Goal: Navigation & Orientation: Find specific page/section

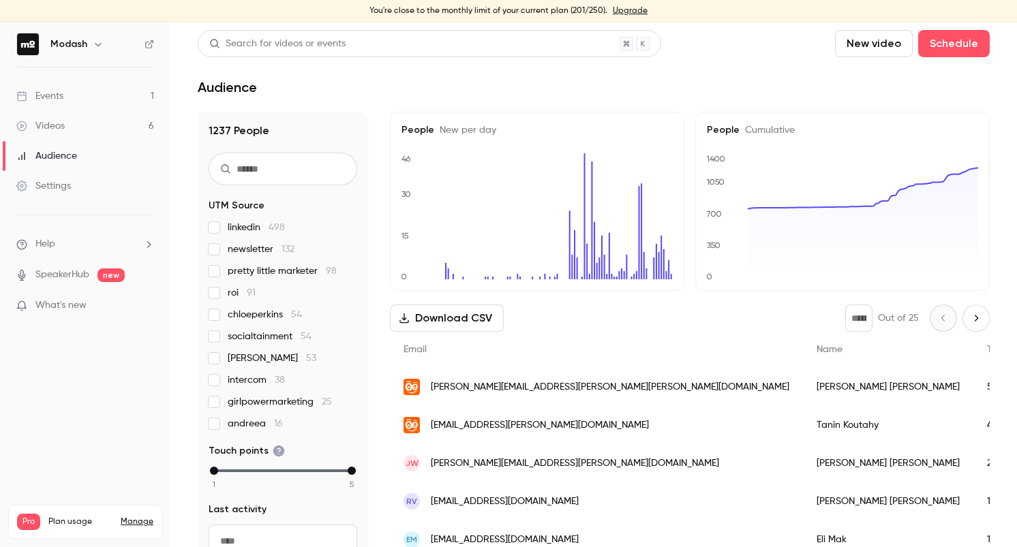
click at [96, 94] on link "Events 1" at bounding box center [85, 96] width 170 height 30
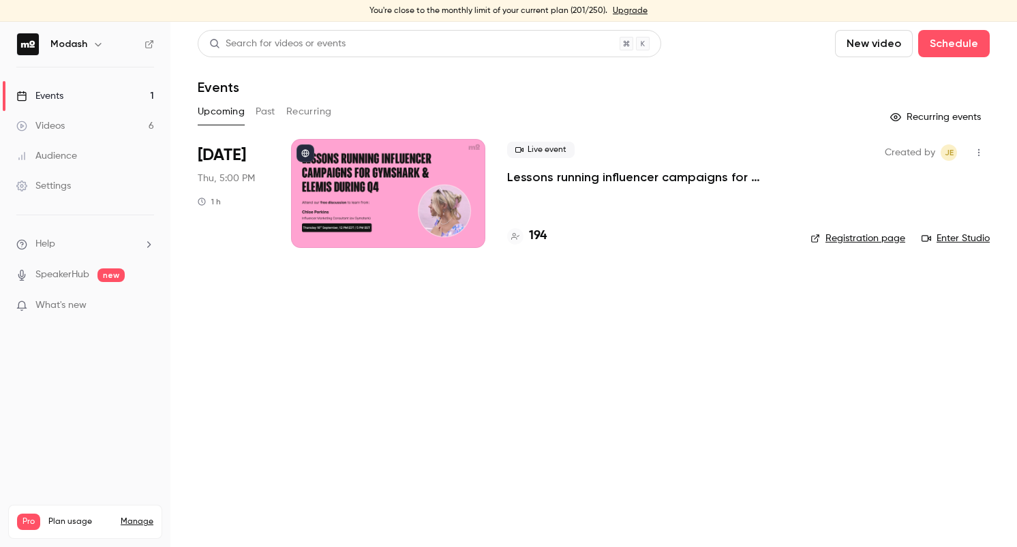
click at [599, 179] on p "Lessons running influencer campaigns for Gymshark & Elemis during Q4" at bounding box center [648, 177] width 282 height 16
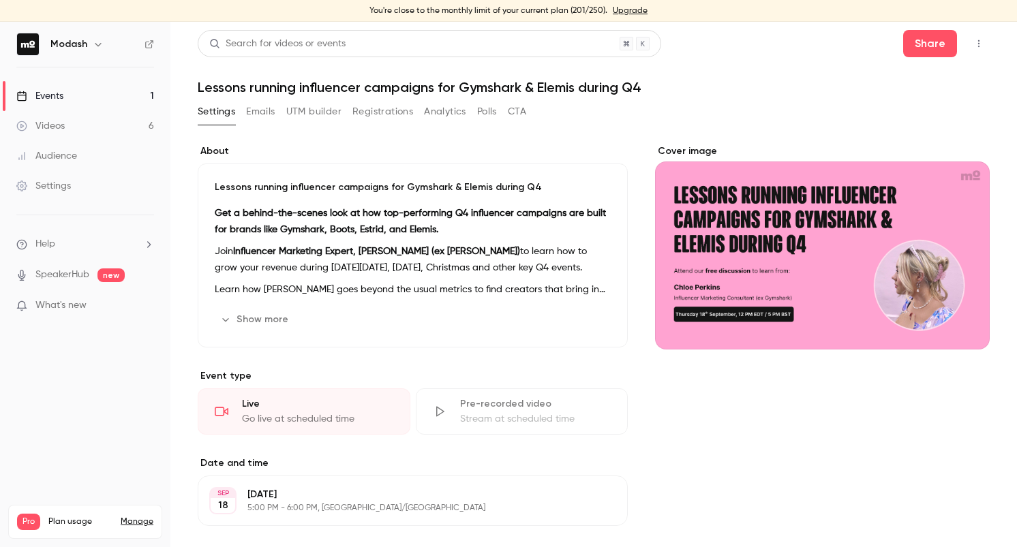
click at [380, 118] on button "Registrations" at bounding box center [382, 112] width 61 height 22
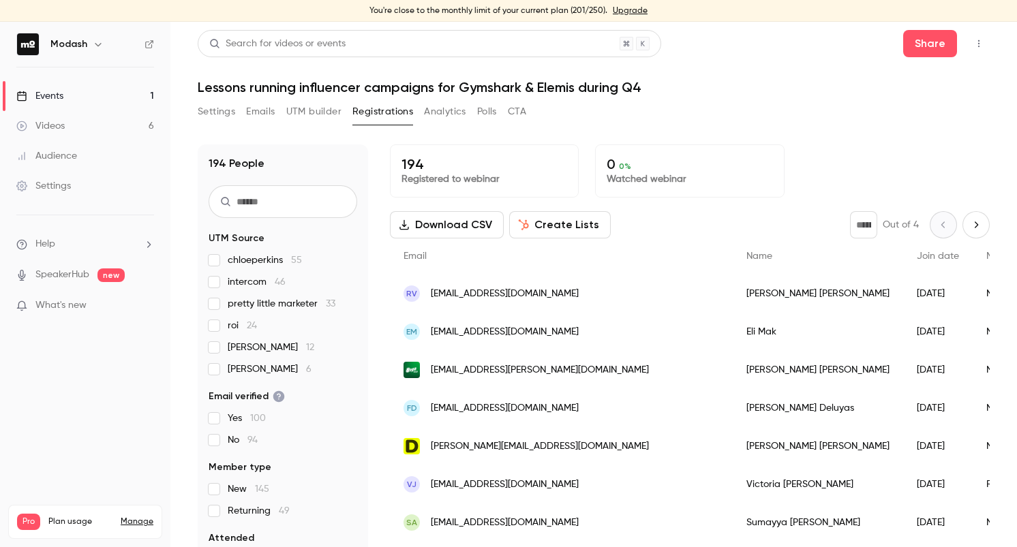
click at [81, 92] on link "Events 1" at bounding box center [85, 96] width 170 height 30
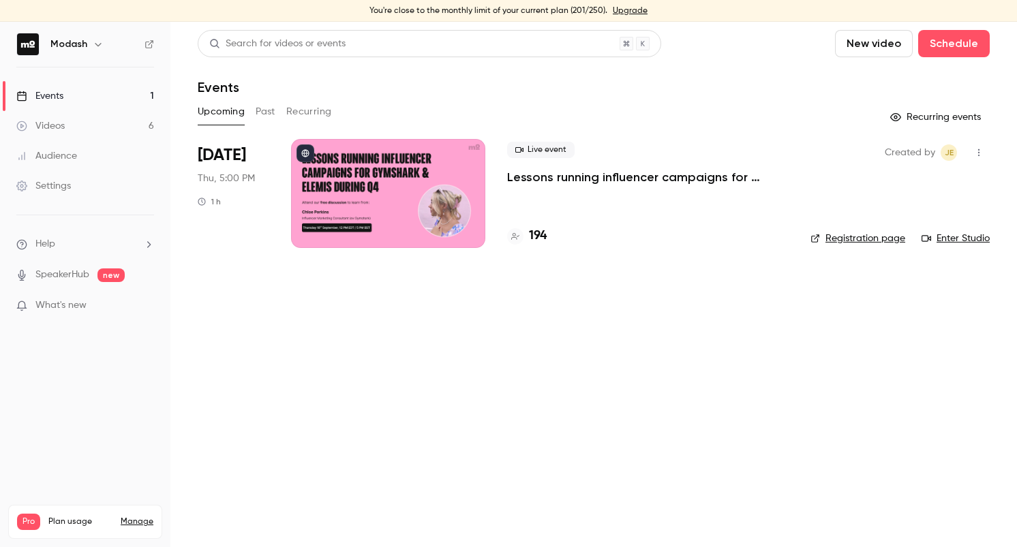
click at [648, 182] on p "Lessons running influencer campaigns for Gymshark & Elemis during Q4" at bounding box center [648, 177] width 282 height 16
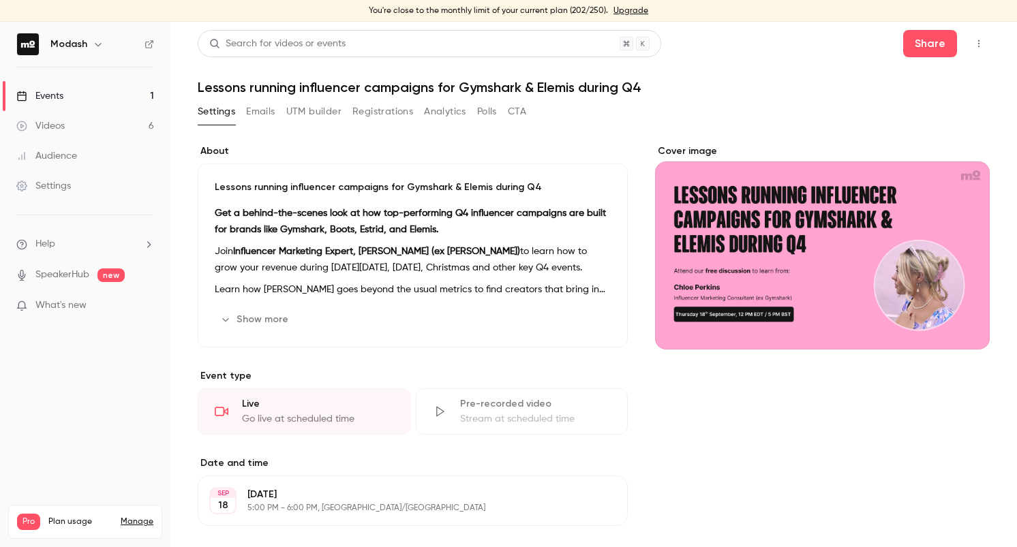
click at [977, 50] on button "button" at bounding box center [979, 44] width 22 height 22
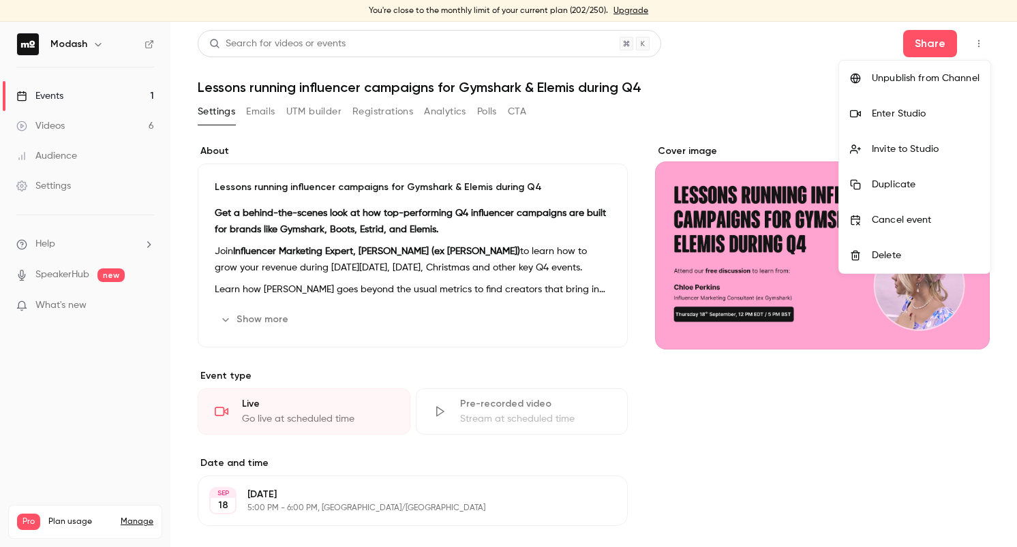
click at [912, 110] on div "Enter Studio" at bounding box center [926, 114] width 108 height 14
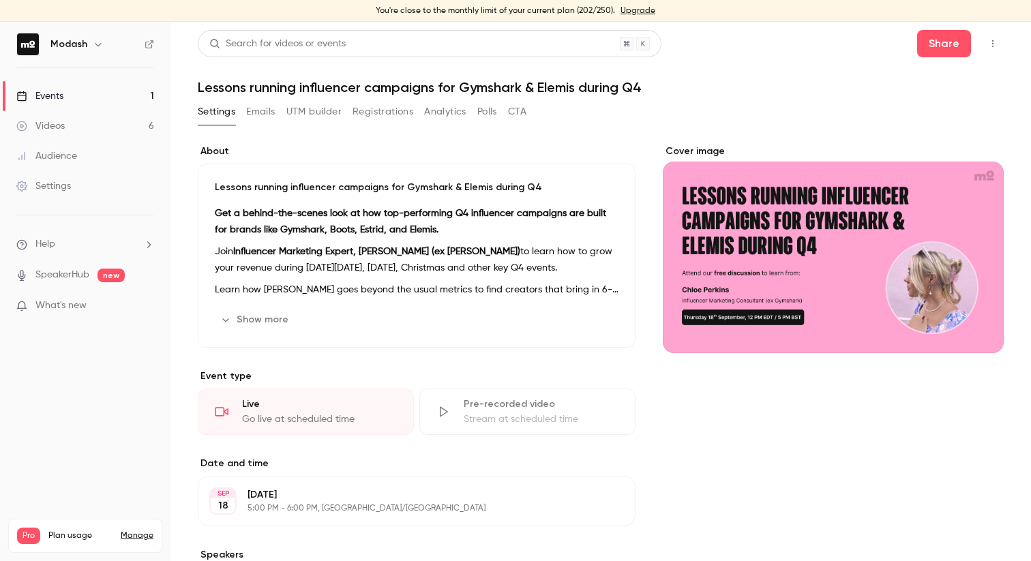
click at [57, 103] on link "Events 1" at bounding box center [85, 96] width 170 height 30
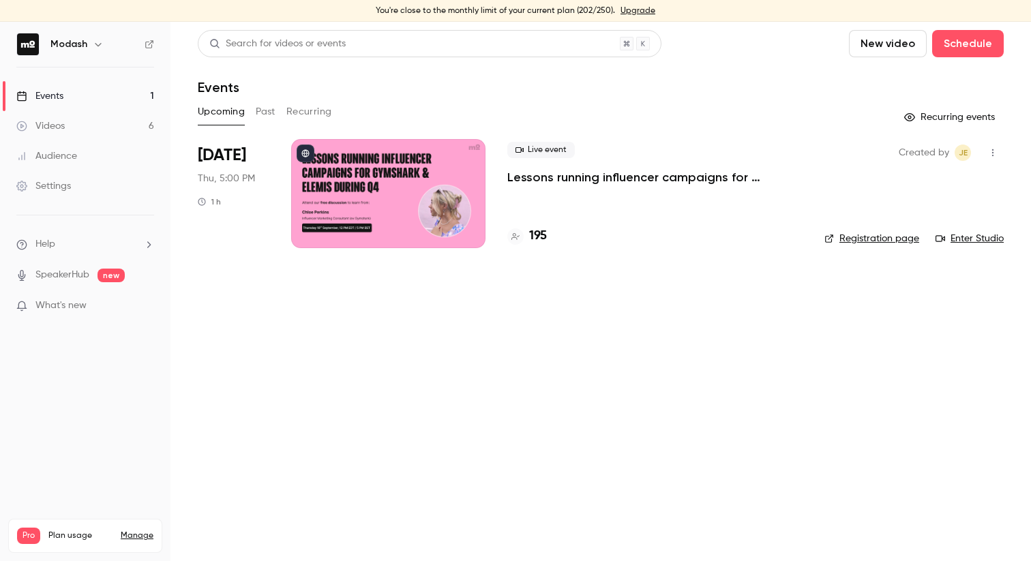
click at [261, 115] on button "Past" at bounding box center [266, 112] width 20 height 22
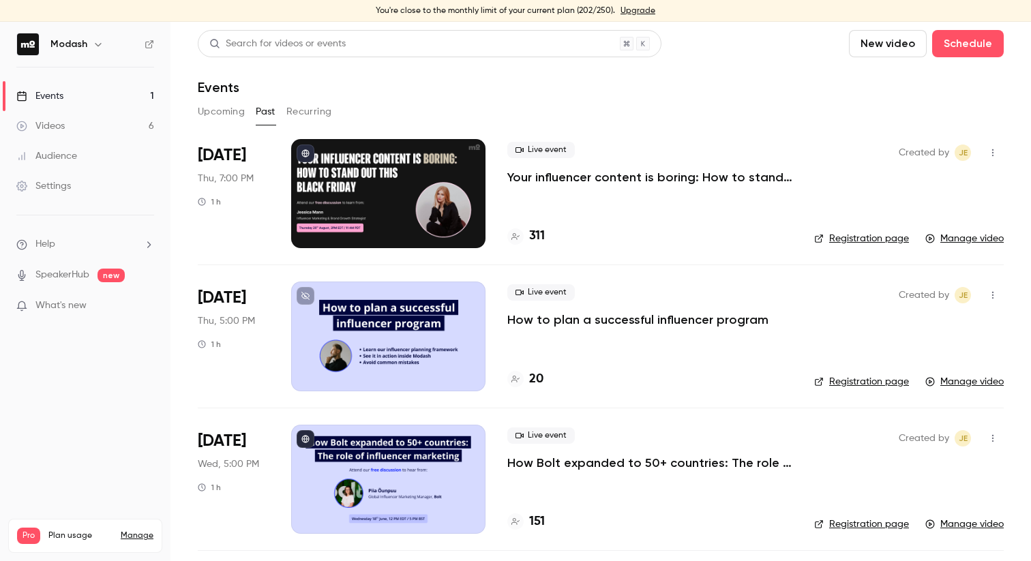
click at [616, 181] on p "Your influencer content is boring: How to stand out this Black Friday" at bounding box center [649, 177] width 285 height 16
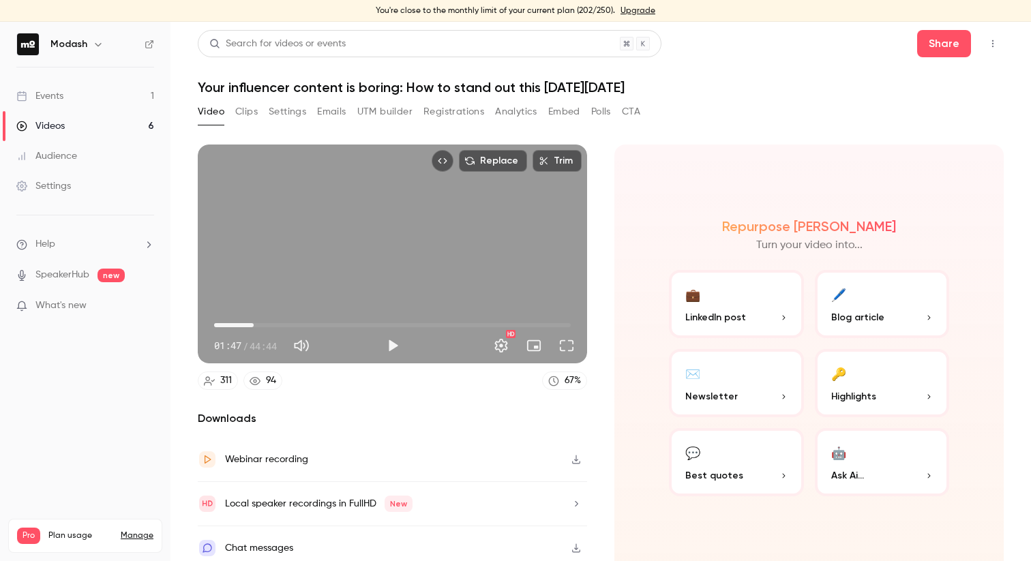
drag, startPoint x: 221, startPoint y: 324, endPoint x: 253, endPoint y: 325, distance: 32.0
click at [254, 325] on span "04:57" at bounding box center [392, 325] width 357 height 22
click at [250, 325] on span "04:47" at bounding box center [252, 325] width 4 height 4
click at [246, 325] on span "04:16" at bounding box center [248, 325] width 4 height 4
drag, startPoint x: 241, startPoint y: 325, endPoint x: 232, endPoint y: 325, distance: 9.5
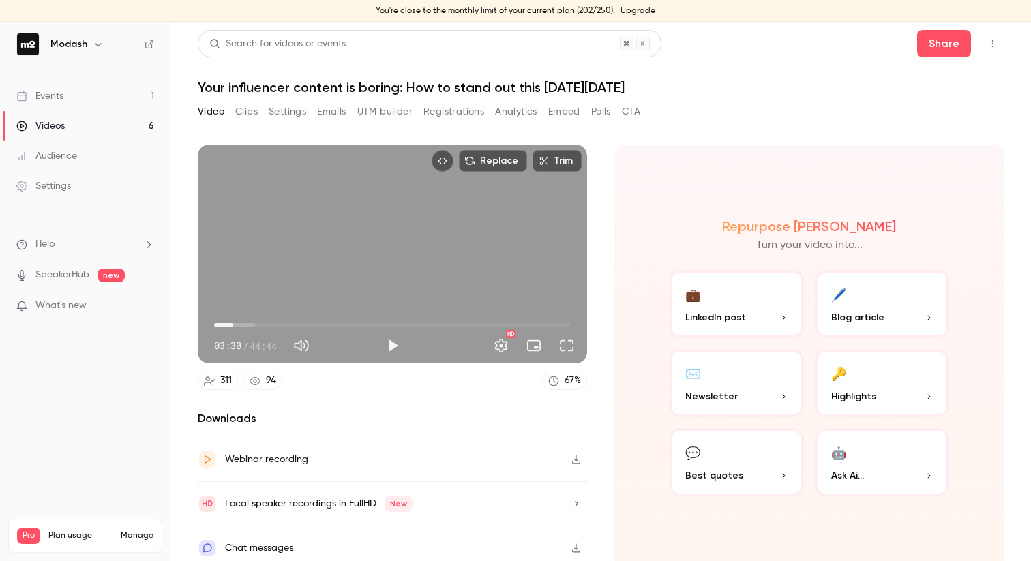
click at [232, 325] on span "02:23" at bounding box center [233, 325] width 4 height 4
drag, startPoint x: 232, startPoint y: 325, endPoint x: 222, endPoint y: 323, distance: 10.3
click at [225, 323] on span "01:37" at bounding box center [227, 325] width 4 height 4
drag, startPoint x: 222, startPoint y: 323, endPoint x: 231, endPoint y: 324, distance: 9.6
click at [226, 324] on span "01:11" at bounding box center [224, 325] width 4 height 4
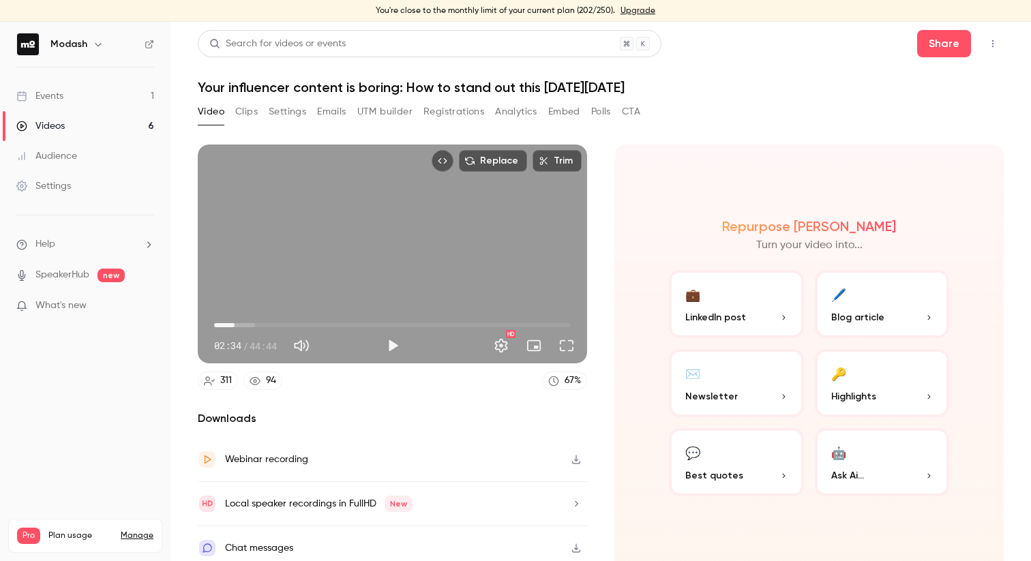
click at [235, 324] on span "02:34" at bounding box center [234, 325] width 4 height 4
click at [239, 324] on span "02:49" at bounding box center [237, 325] width 4 height 4
drag, startPoint x: 240, startPoint y: 324, endPoint x: 233, endPoint y: 322, distance: 7.1
click at [233, 323] on span "02:23" at bounding box center [233, 325] width 4 height 4
click at [232, 326] on span "02:13" at bounding box center [232, 325] width 4 height 4
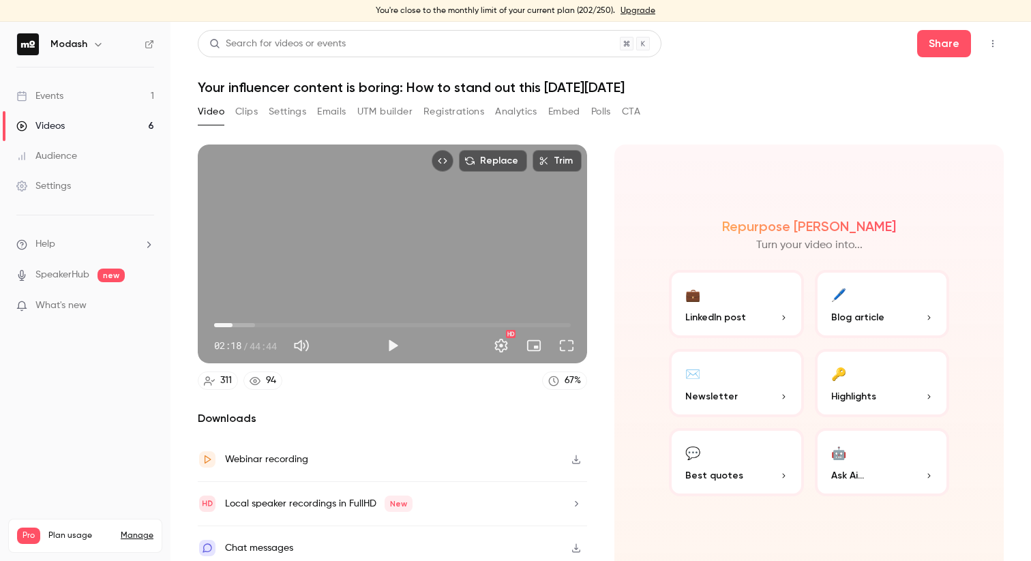
click at [232, 323] on span "02:18" at bounding box center [232, 325] width 4 height 4
type input "*****"
click at [232, 323] on span "02:18" at bounding box center [232, 325] width 4 height 4
click at [55, 95] on div "Events" at bounding box center [39, 96] width 47 height 14
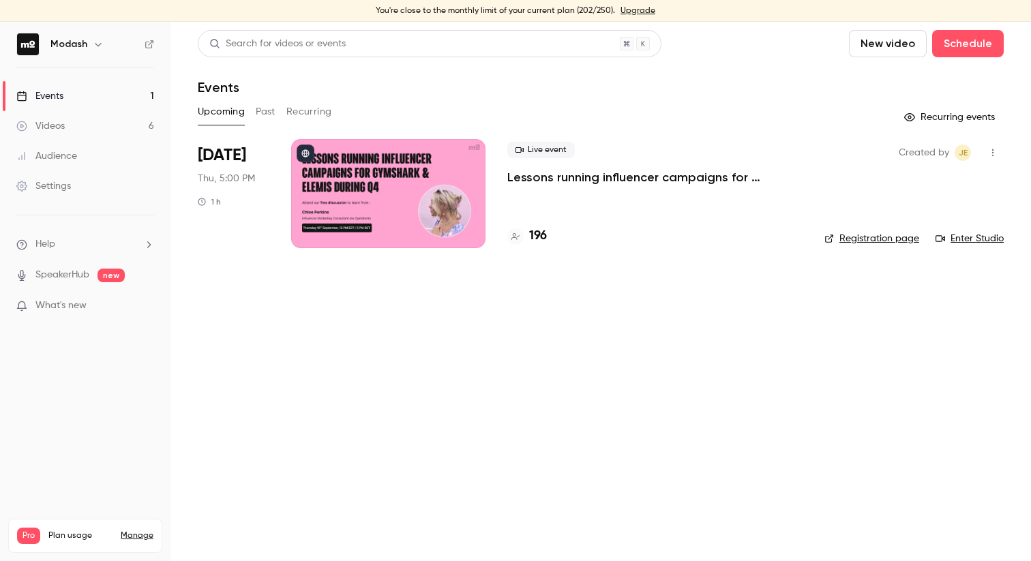
click at [601, 181] on p "Lessons running influencer campaigns for Gymshark & Elemis during Q4" at bounding box center [654, 177] width 295 height 16
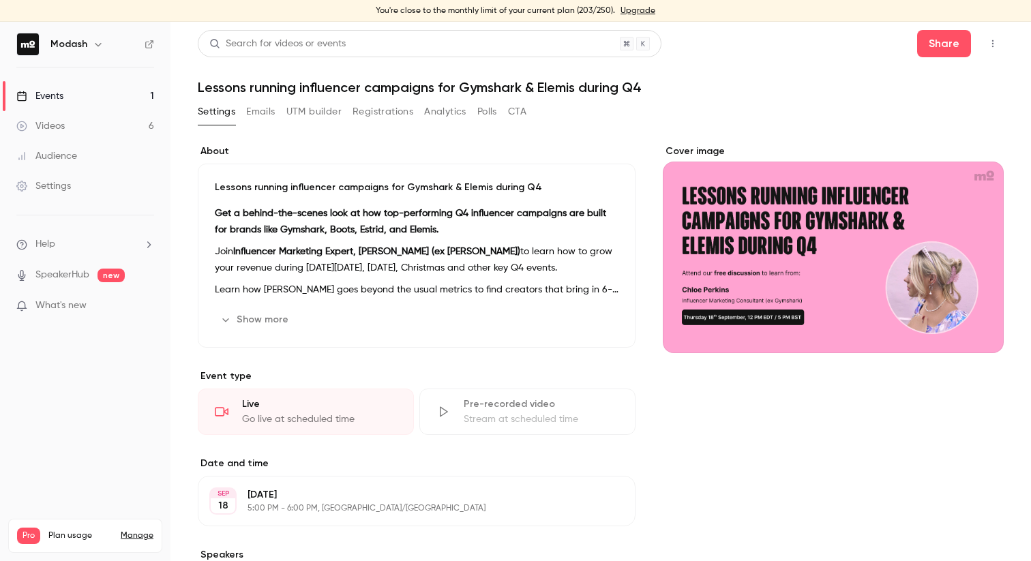
click at [391, 107] on button "Registrations" at bounding box center [382, 112] width 61 height 22
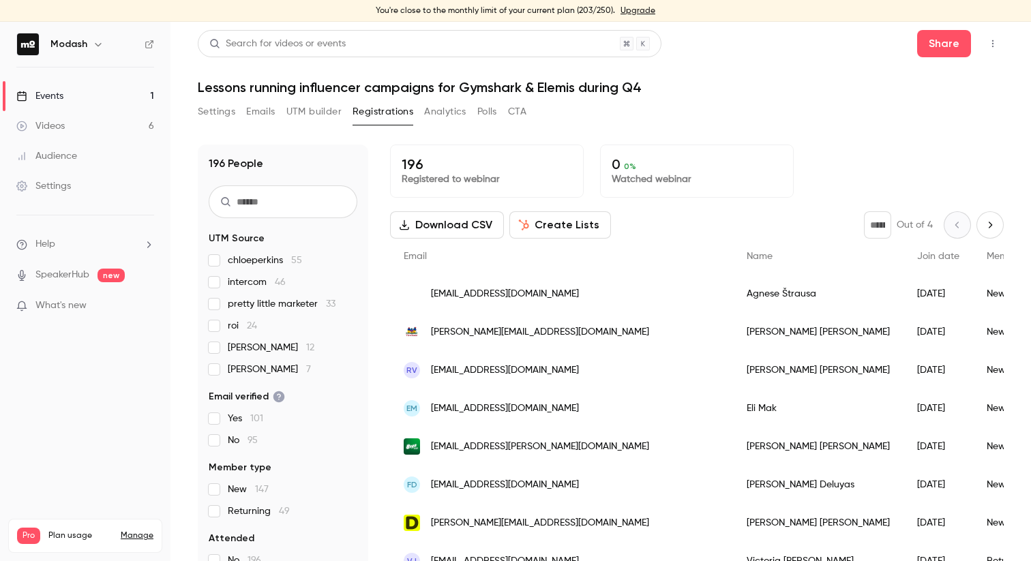
click at [44, 93] on div "Events" at bounding box center [39, 96] width 47 height 14
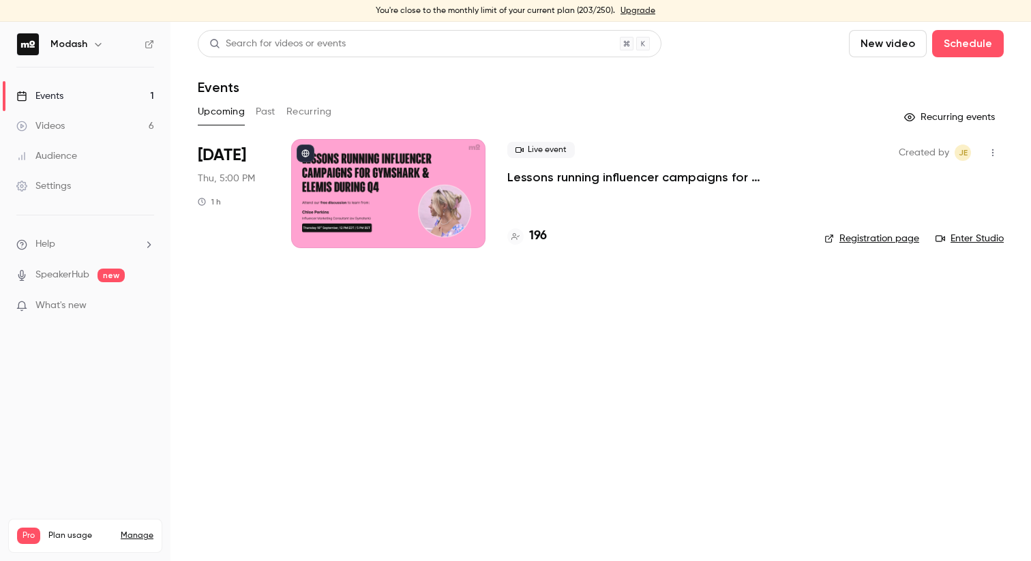
click at [760, 179] on p "Lessons running influencer campaigns for Gymshark & Elemis during Q4" at bounding box center [654, 177] width 295 height 16
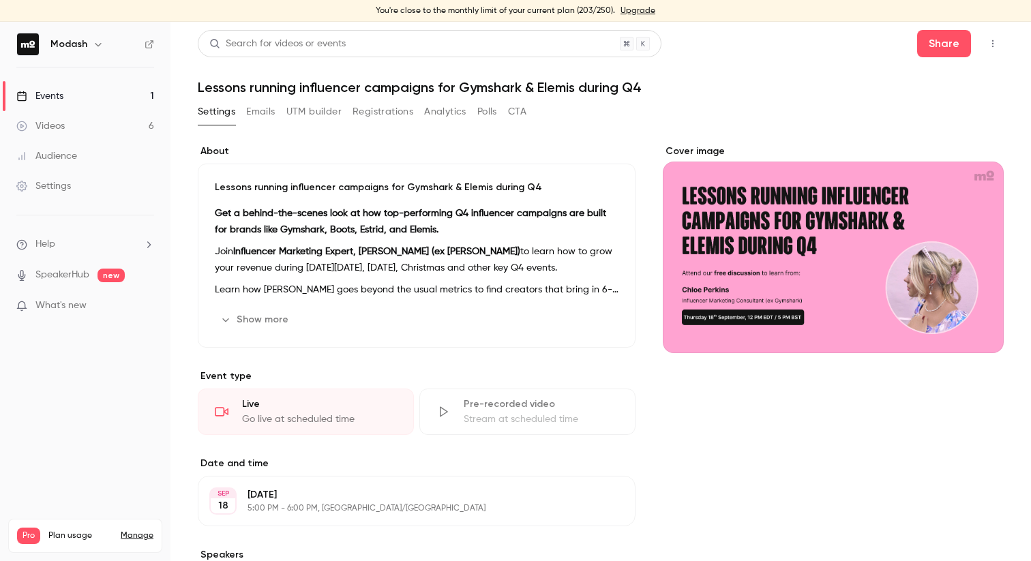
click at [59, 96] on div "Events" at bounding box center [39, 96] width 47 height 14
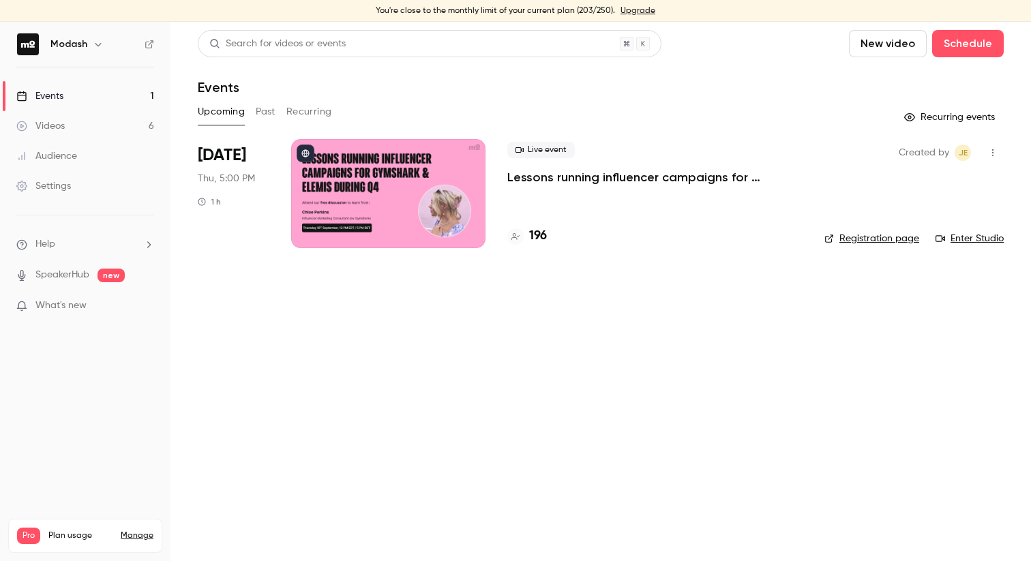
click at [975, 236] on link "Enter Studio" at bounding box center [969, 239] width 68 height 14
click at [84, 83] on link "Events 1" at bounding box center [85, 96] width 170 height 30
click at [69, 98] on link "Events 1" at bounding box center [85, 96] width 170 height 30
click at [87, 123] on link "Videos 6" at bounding box center [85, 126] width 170 height 30
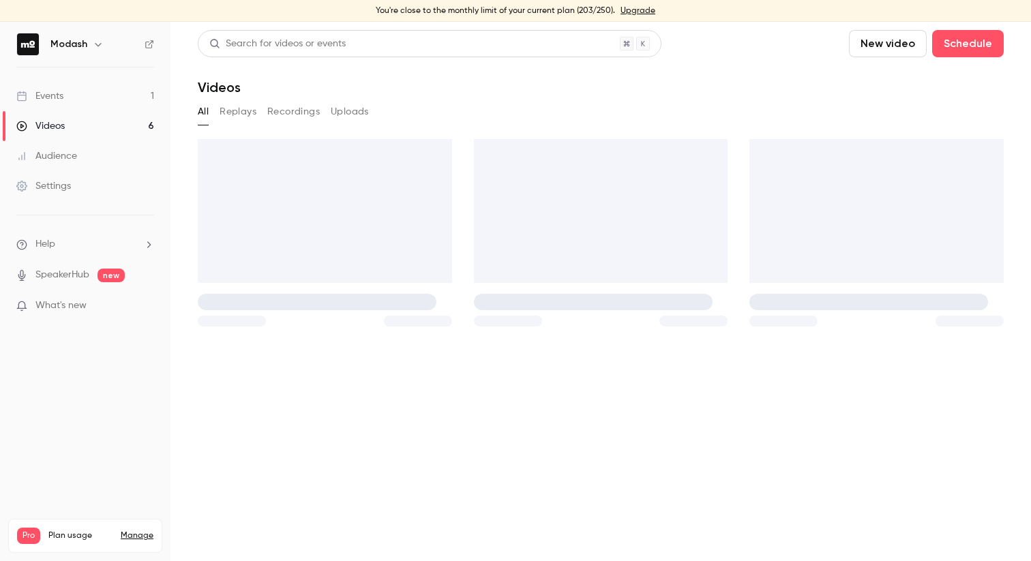
click at [64, 101] on link "Events 1" at bounding box center [85, 96] width 170 height 30
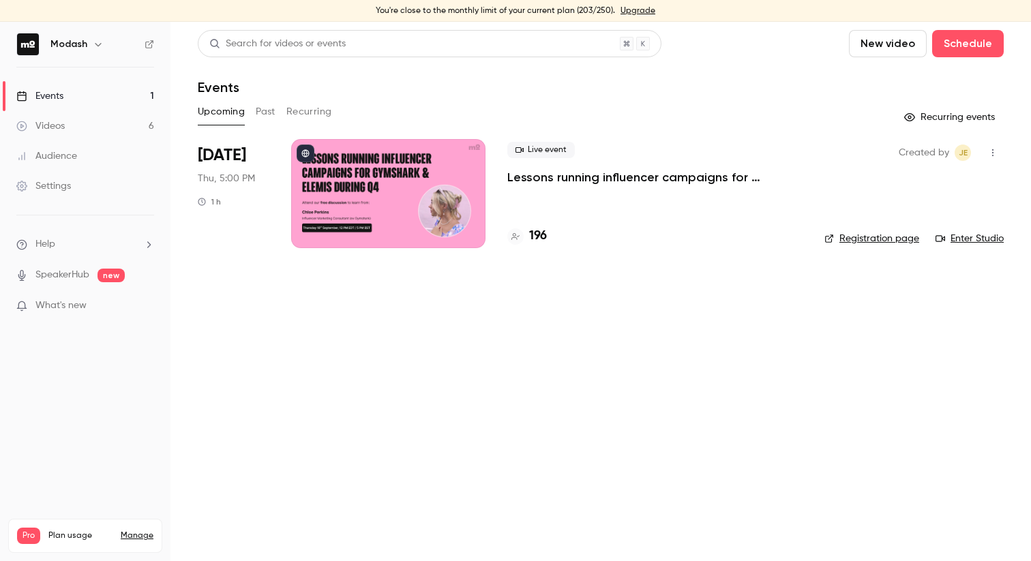
click at [614, 181] on p "Lessons running influencer campaigns for Gymshark & Elemis during Q4" at bounding box center [654, 177] width 295 height 16
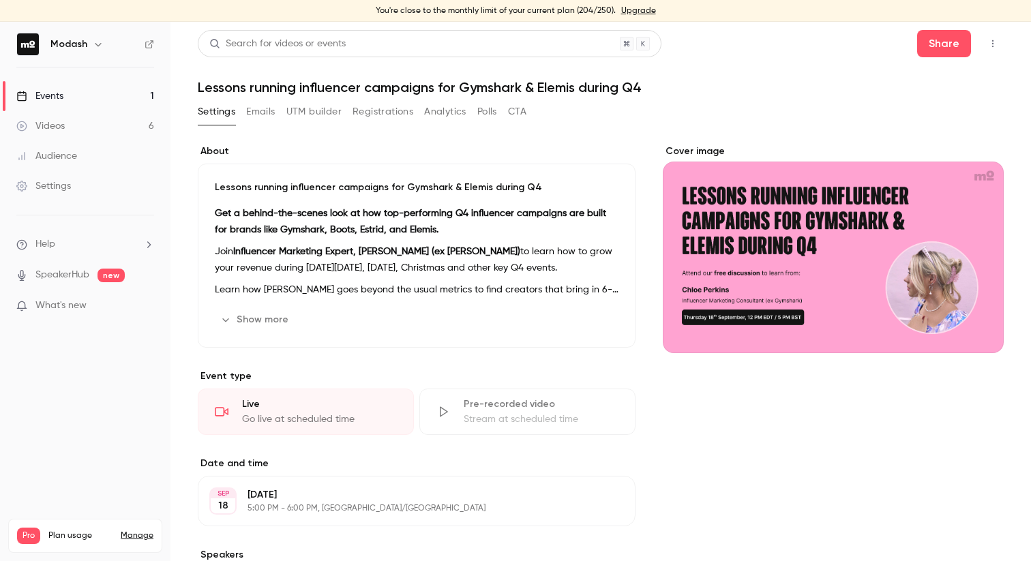
click at [327, 77] on header "Search for videos or events Share Lessons running influencer campaigns for Gyms…" at bounding box center [601, 62] width 806 height 65
click at [326, 87] on h1 "Lessons running influencer campaigns for Gymshark & Elemis during Q4" at bounding box center [601, 87] width 806 height 16
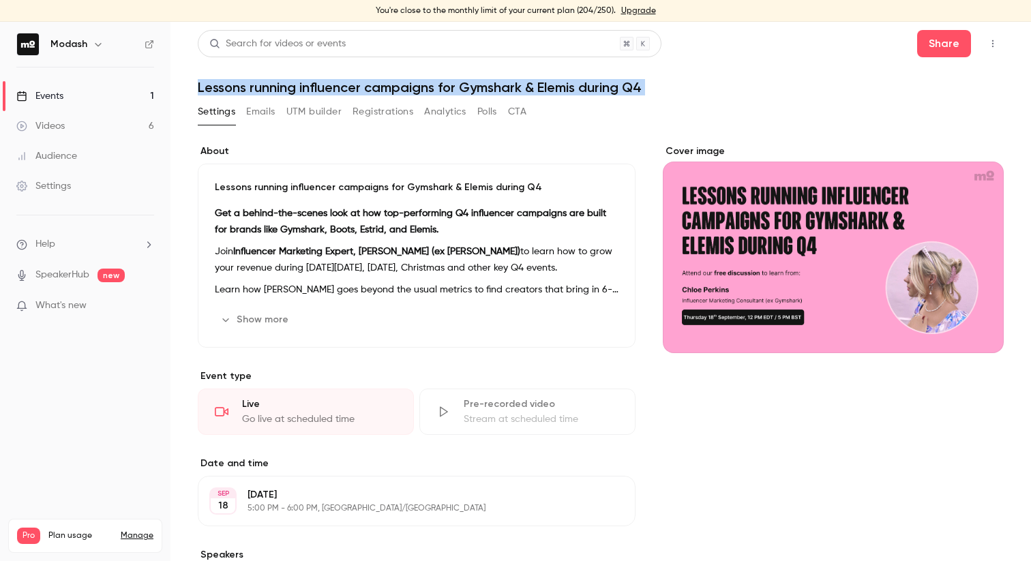
click at [326, 87] on h1 "Lessons running influencer campaigns for Gymshark & Elemis during Q4" at bounding box center [601, 87] width 806 height 16
copy div "Lessons running influencer campaigns for Gymshark & Elemis during Q4 Settings E…"
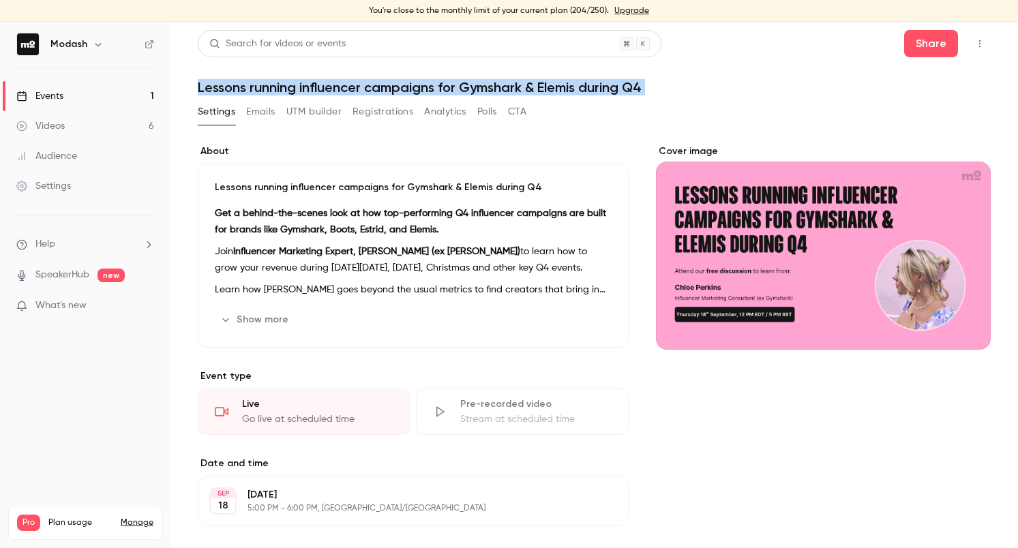
click at [981, 39] on icon "button" at bounding box center [979, 44] width 11 height 10
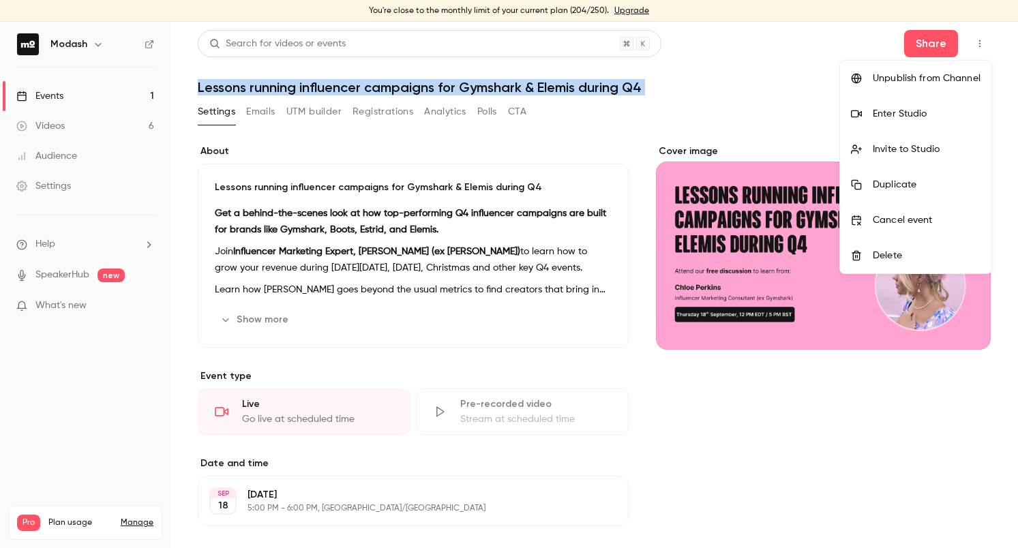
click at [923, 115] on div "Enter Studio" at bounding box center [927, 114] width 108 height 14
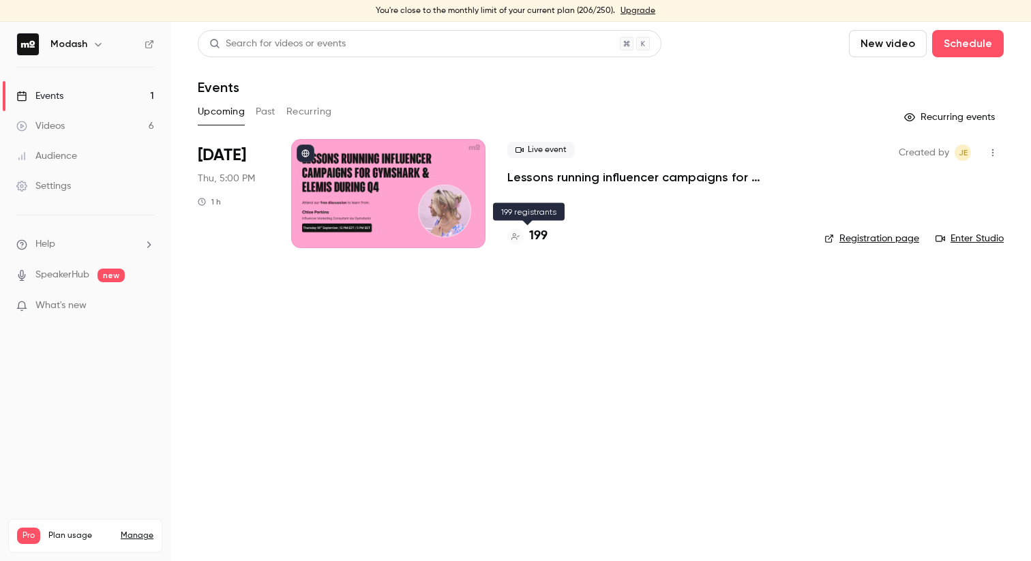
click at [519, 238] on icon at bounding box center [515, 236] width 8 height 8
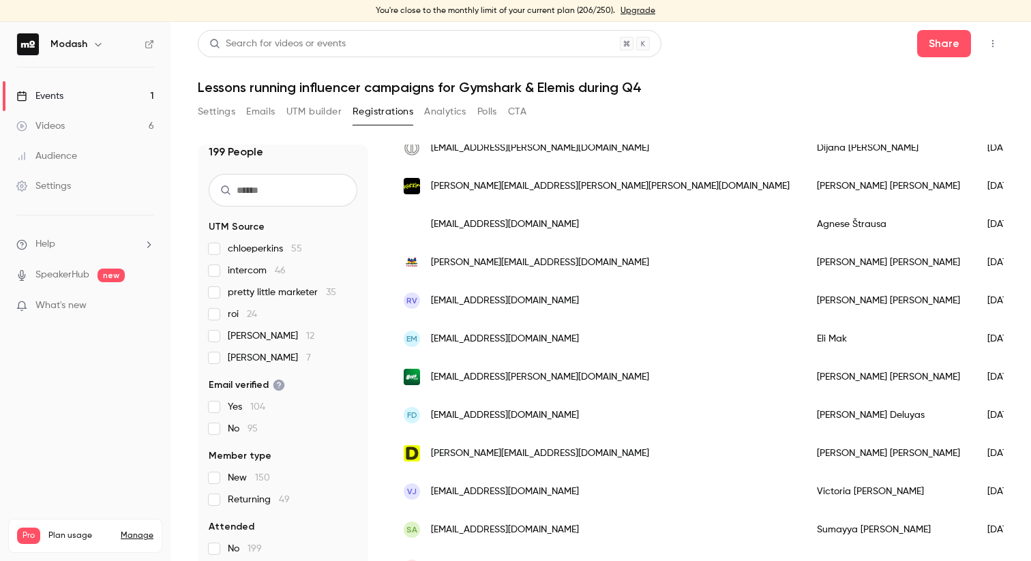
scroll to position [150, 0]
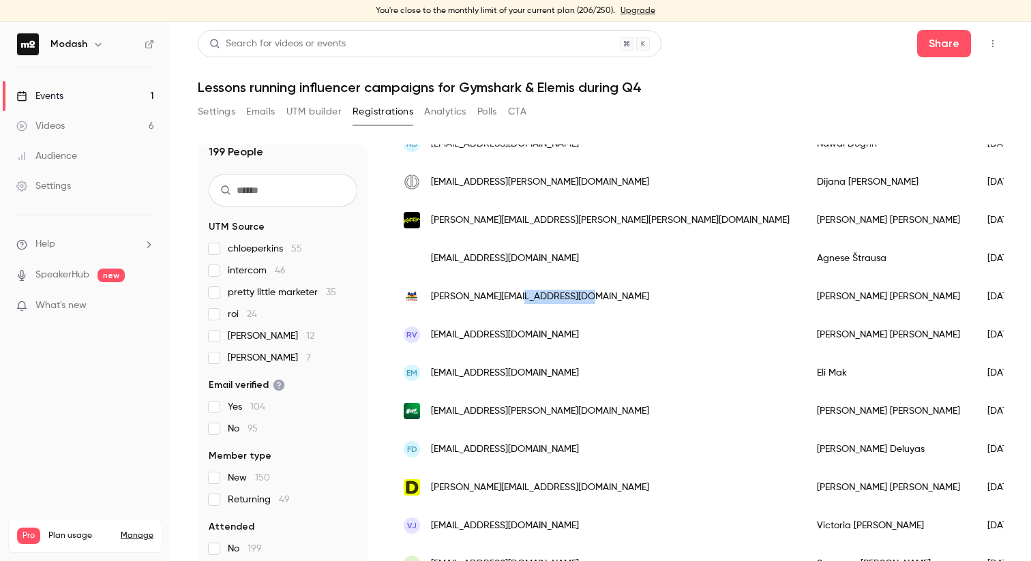
drag, startPoint x: 593, startPoint y: 294, endPoint x: 519, endPoint y: 293, distance: 74.3
click at [519, 293] on div "[PERSON_NAME][EMAIL_ADDRESS][DOMAIN_NAME]" at bounding box center [596, 296] width 413 height 38
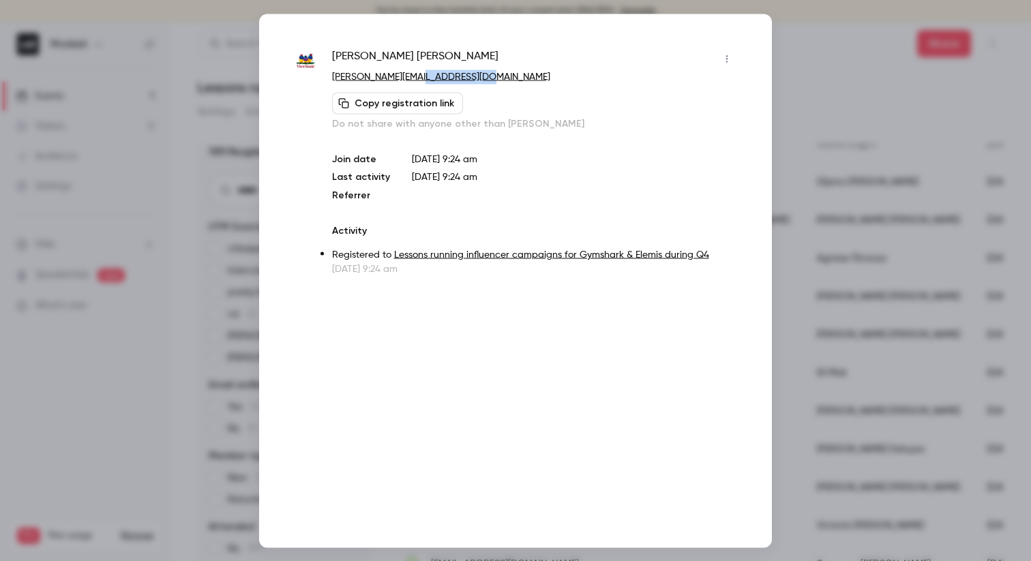
drag, startPoint x: 512, startPoint y: 74, endPoint x: 418, endPoint y: 75, distance: 94.1
click at [418, 75] on p "[PERSON_NAME][EMAIL_ADDRESS][DOMAIN_NAME]" at bounding box center [535, 77] width 406 height 14
click at [833, 121] on div at bounding box center [515, 280] width 1031 height 561
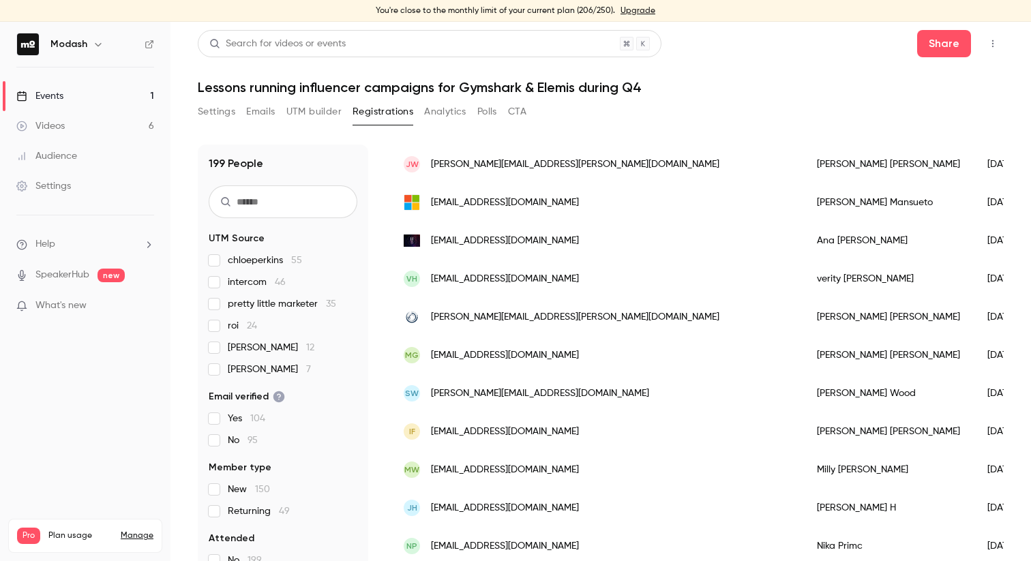
scroll to position [0, 0]
click at [74, 91] on link "Events 1" at bounding box center [85, 96] width 170 height 30
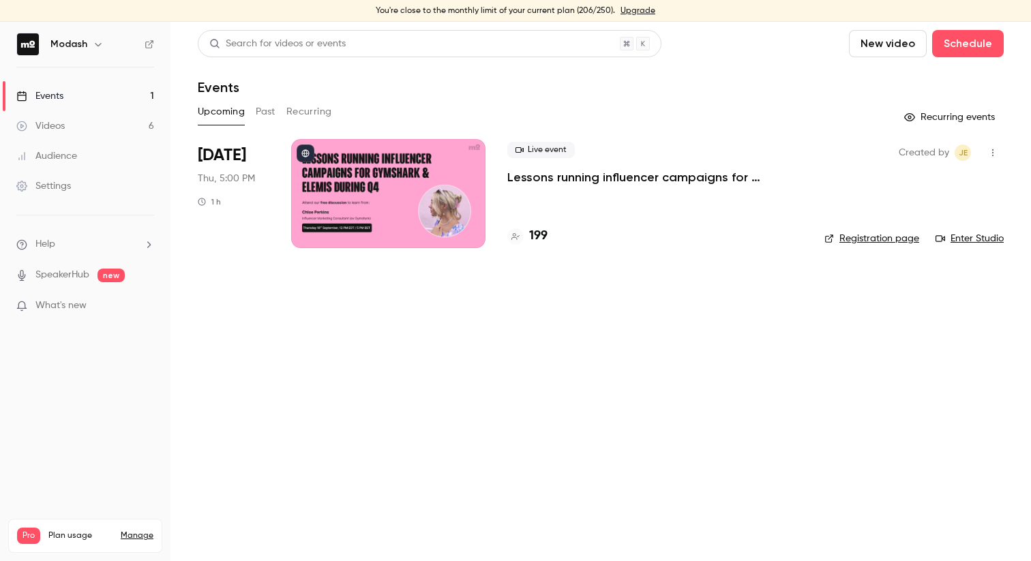
click at [986, 235] on link "Enter Studio" at bounding box center [969, 239] width 68 height 14
